Goal: Task Accomplishment & Management: Use online tool/utility

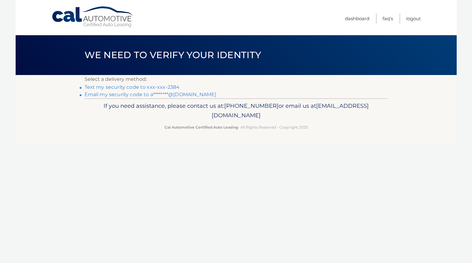
click at [94, 87] on link "Text my security code to xxx-xxx-2384" at bounding box center [132, 87] width 95 height 6
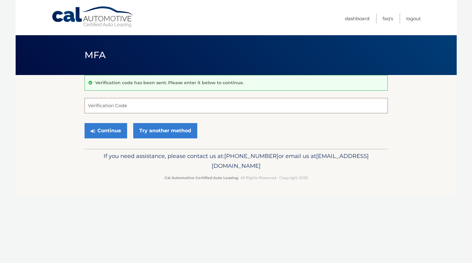
click at [100, 109] on input "Verification Code" at bounding box center [236, 105] width 303 height 15
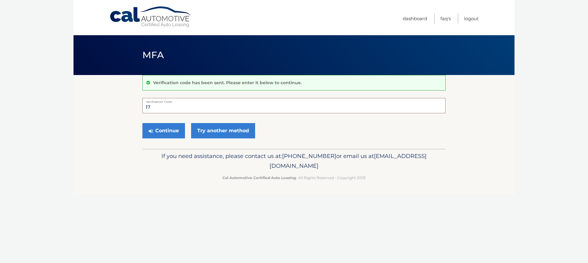
type input "1"
type input "514247"
click at [164, 127] on button "Continue" at bounding box center [164, 130] width 43 height 15
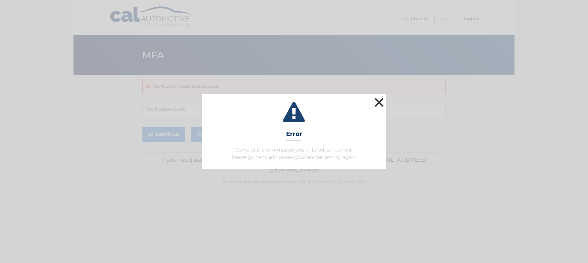
click at [378, 101] on button "×" at bounding box center [379, 102] width 12 height 12
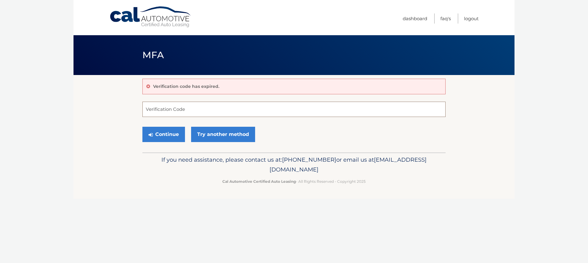
click at [200, 112] on input "Verification Code" at bounding box center [294, 109] width 303 height 15
type input "171614"
click at [157, 131] on button "Continue" at bounding box center [164, 134] width 43 height 15
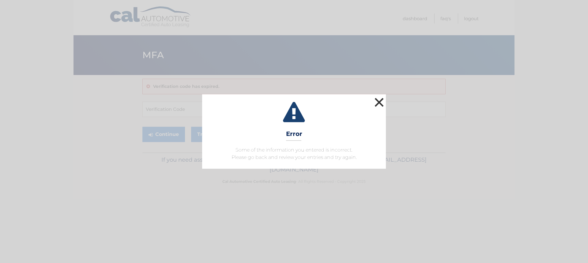
click at [380, 99] on button "×" at bounding box center [379, 102] width 12 height 12
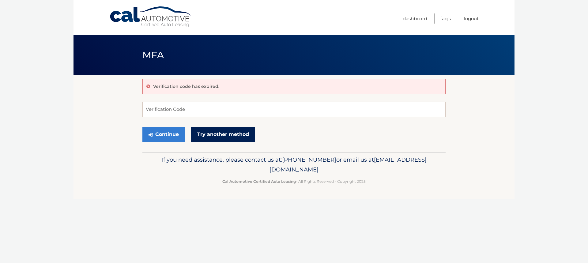
click at [228, 133] on link "Try another method" at bounding box center [223, 134] width 64 height 15
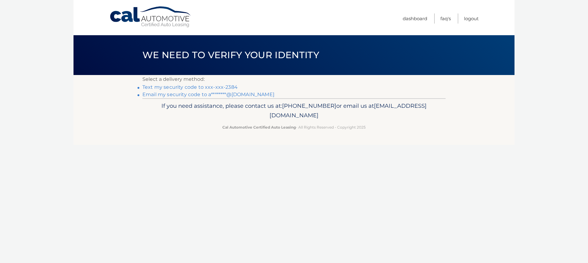
click at [209, 86] on link "Text my security code to xxx-xxx-2384" at bounding box center [190, 87] width 95 height 6
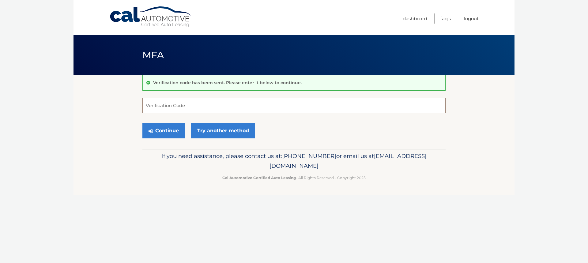
click at [194, 104] on input "Verification Code" at bounding box center [294, 105] width 303 height 15
type input "232629"
click at [164, 132] on button "Continue" at bounding box center [164, 130] width 43 height 15
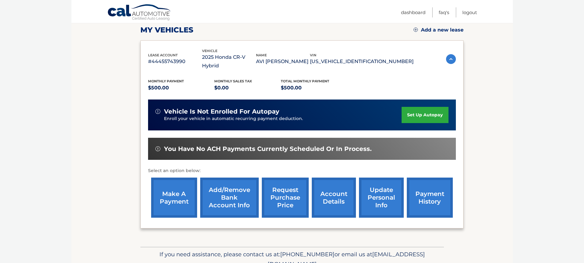
scroll to position [108, 0]
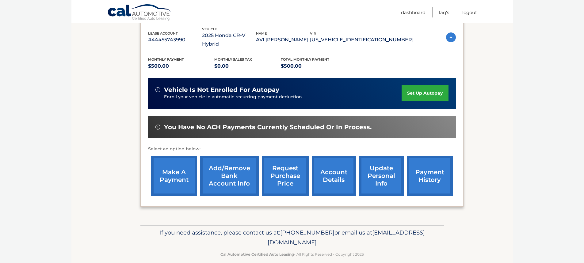
click at [174, 165] on link "make a payment" at bounding box center [174, 176] width 46 height 40
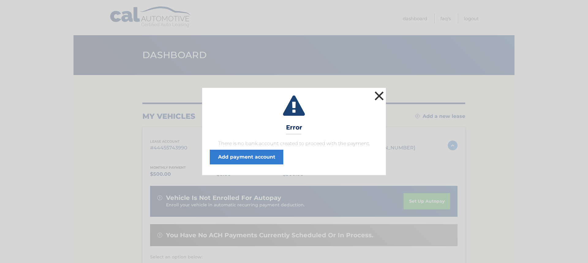
click at [380, 96] on button "×" at bounding box center [379, 96] width 12 height 12
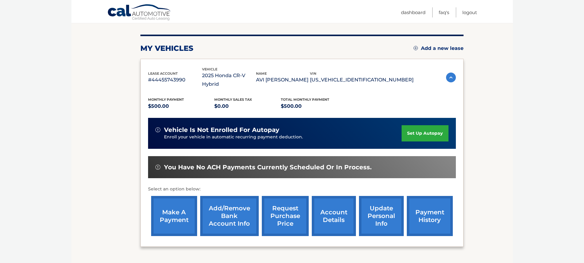
scroll to position [108, 0]
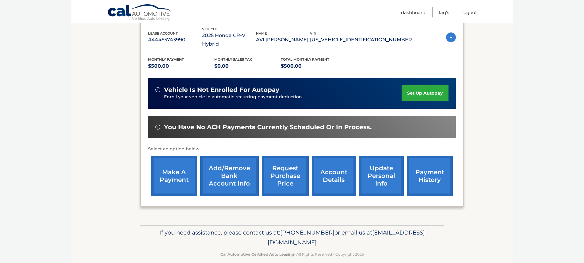
click at [174, 164] on link "make a payment" at bounding box center [174, 176] width 46 height 40
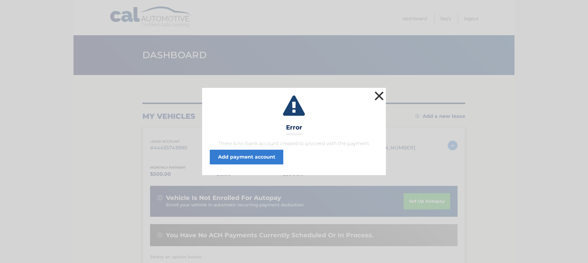
click at [379, 95] on button "×" at bounding box center [379, 96] width 12 height 12
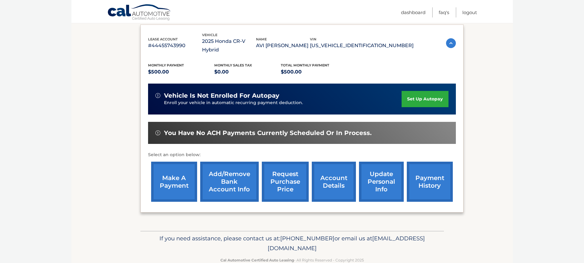
scroll to position [108, 0]
